Goal: Information Seeking & Learning: Learn about a topic

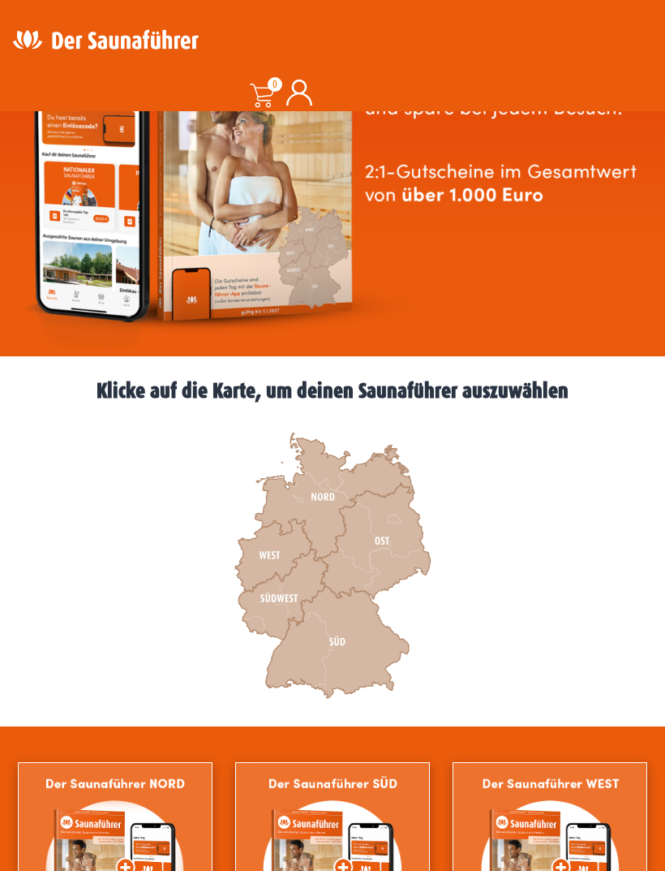
scroll to position [204, 0]
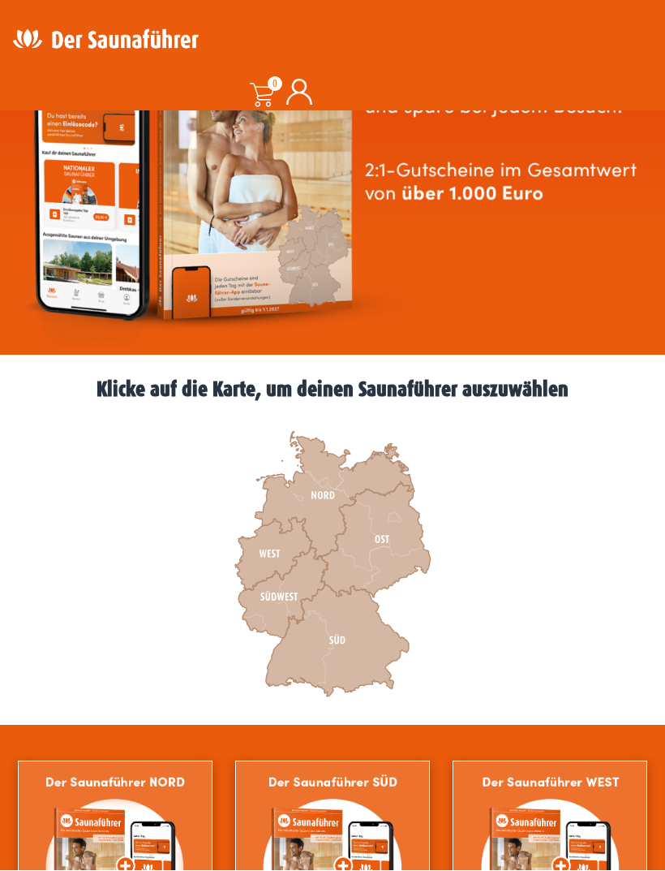
click at [277, 560] on icon at bounding box center [273, 554] width 77 height 73
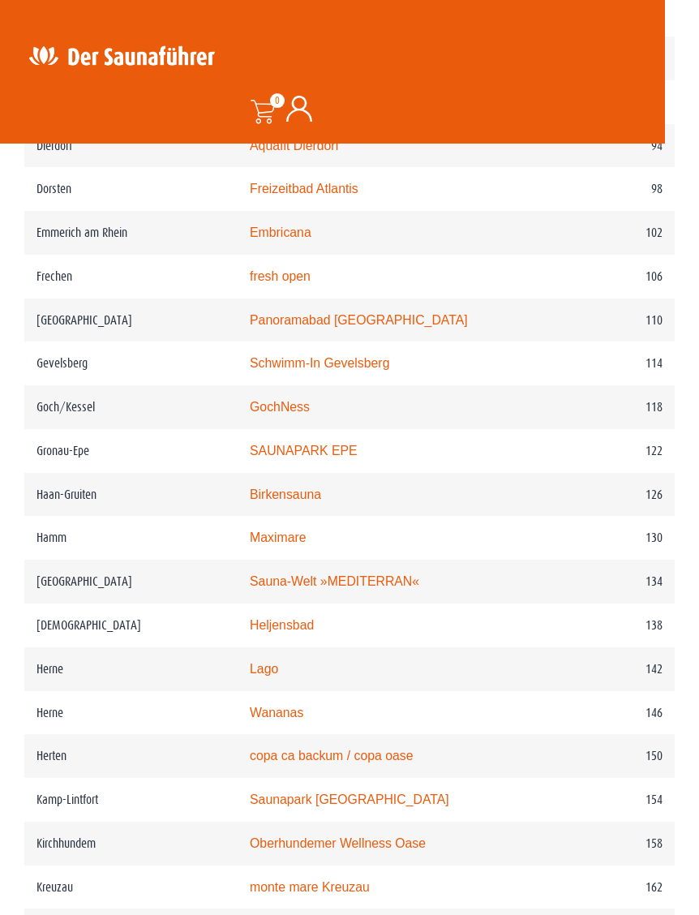
scroll to position [1724, 0]
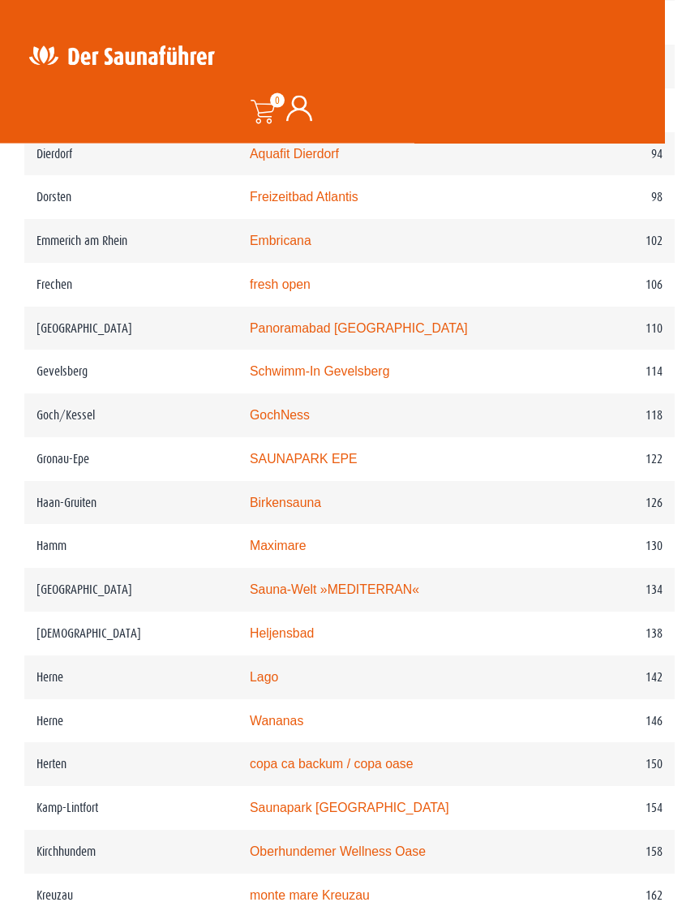
click at [358, 373] on link "Schwimm-In Gevelsberg" at bounding box center [320, 371] width 140 height 14
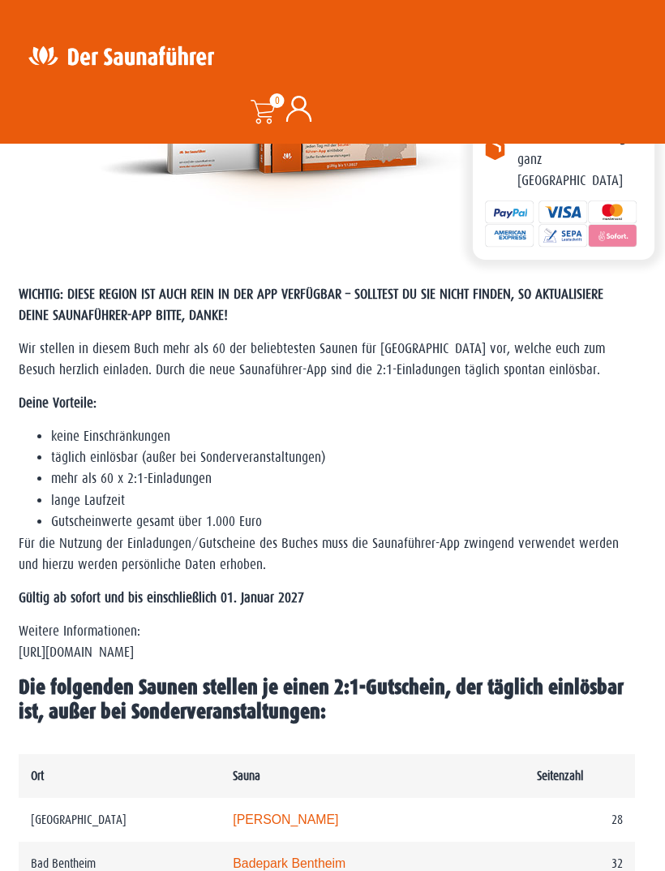
scroll to position [0, 5]
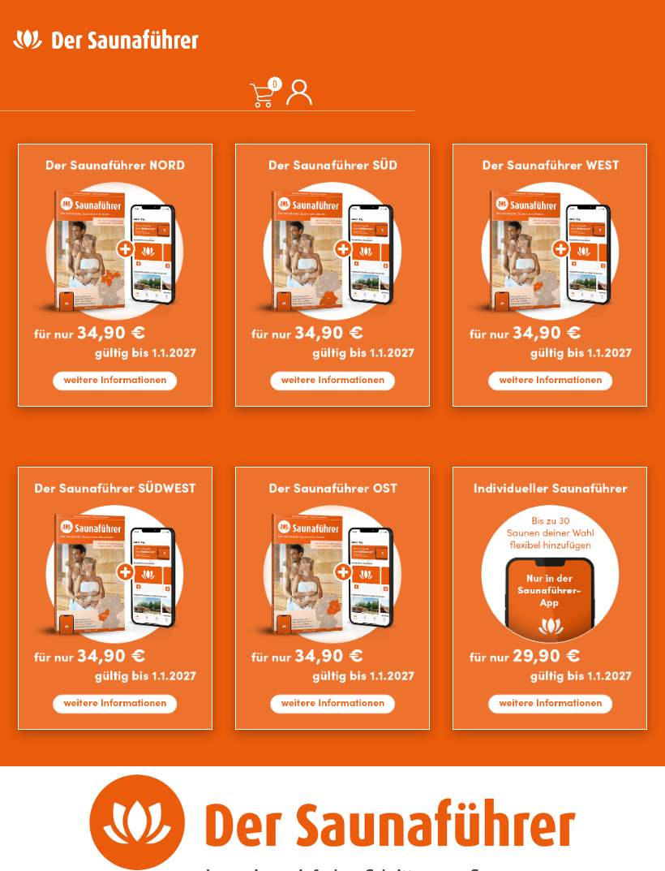
scroll to position [821, 0]
click at [568, 699] on img at bounding box center [550, 598] width 195 height 263
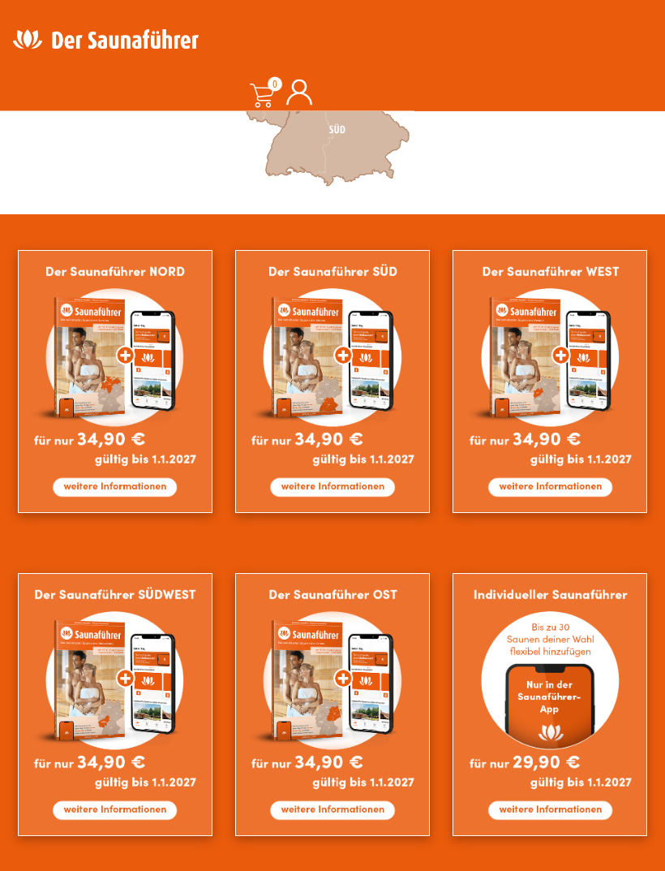
scroll to position [715, 0]
click at [149, 692] on img at bounding box center [115, 704] width 195 height 263
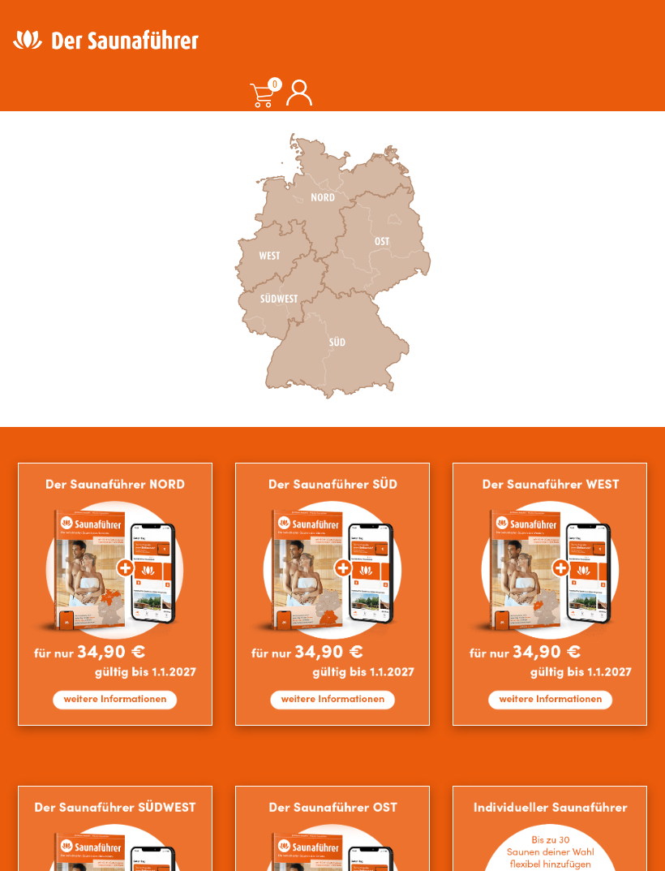
scroll to position [503, 0]
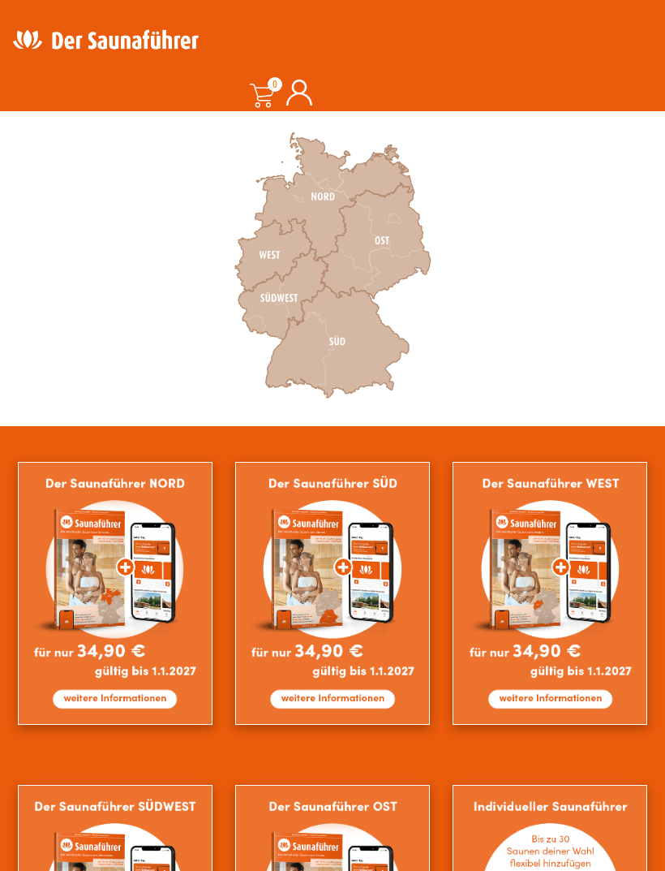
click at [557, 574] on img at bounding box center [550, 593] width 195 height 263
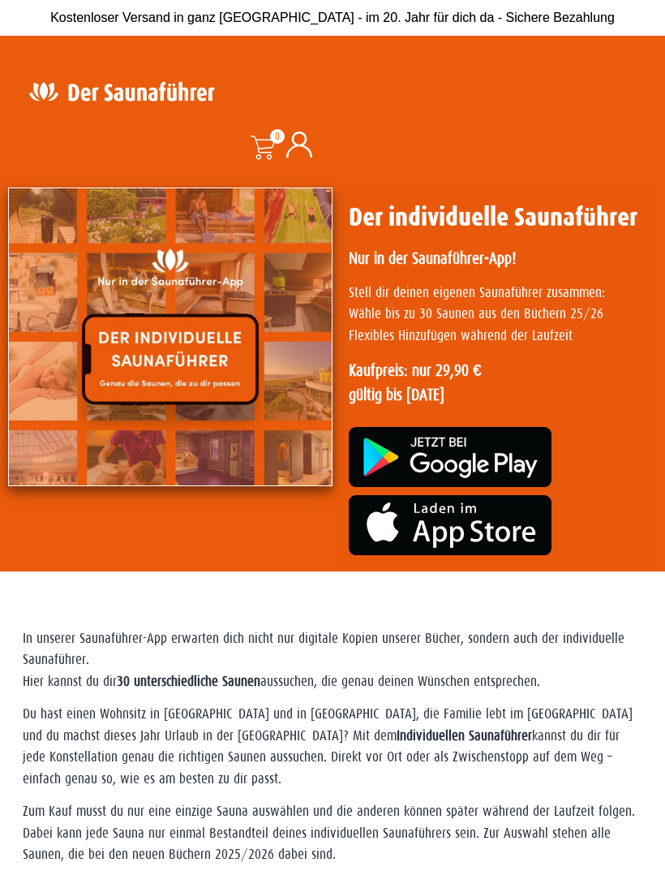
click at [224, 335] on img at bounding box center [170, 336] width 325 height 299
click at [234, 286] on img at bounding box center [170, 336] width 325 height 299
click at [522, 316] on p "Stell dir deinen eigenen Saunaführer zusammen: Wähle bis zu 30 Saunen aus den B…" at bounding box center [499, 314] width 300 height 64
click at [567, 337] on p "Stell dir deinen eigenen Saunaführer zusammen: Wähle bis zu 30 Saunen aus den B…" at bounding box center [499, 314] width 300 height 64
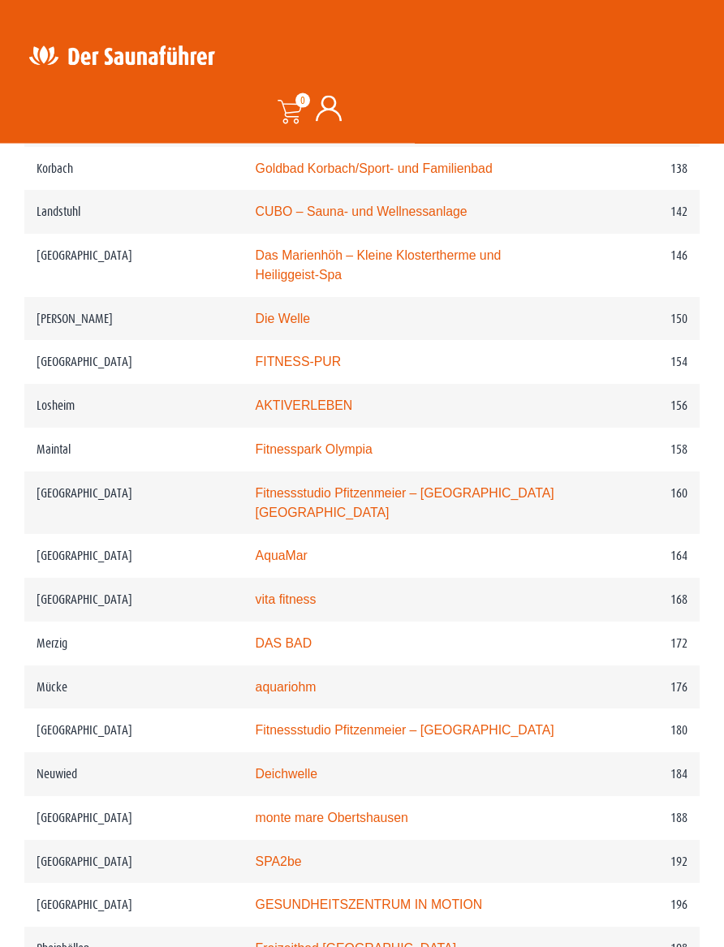
scroll to position [2298, 0]
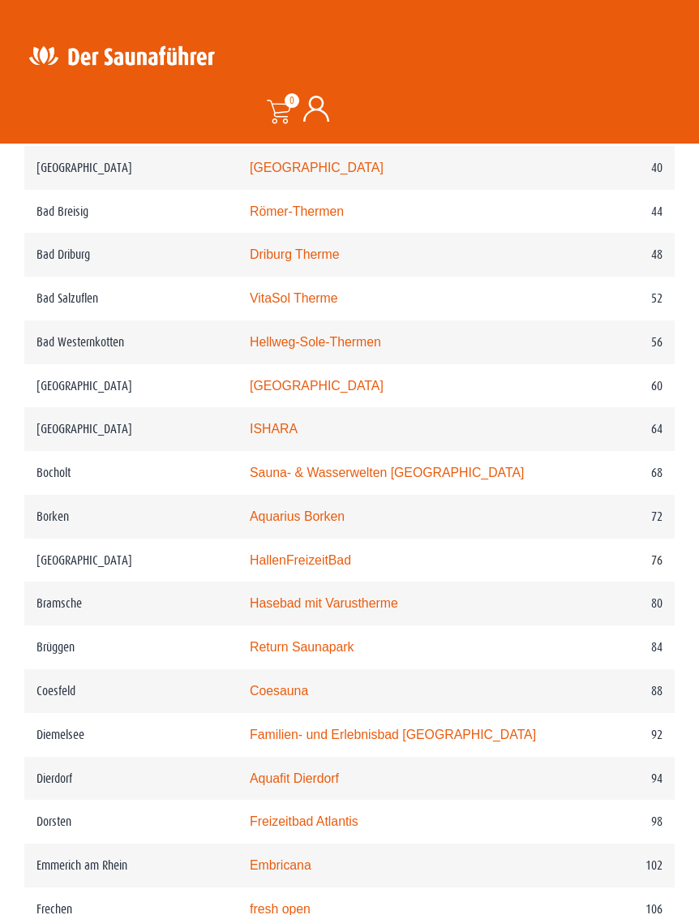
scroll to position [1087, 0]
